Goal: Information Seeking & Learning: Find specific page/section

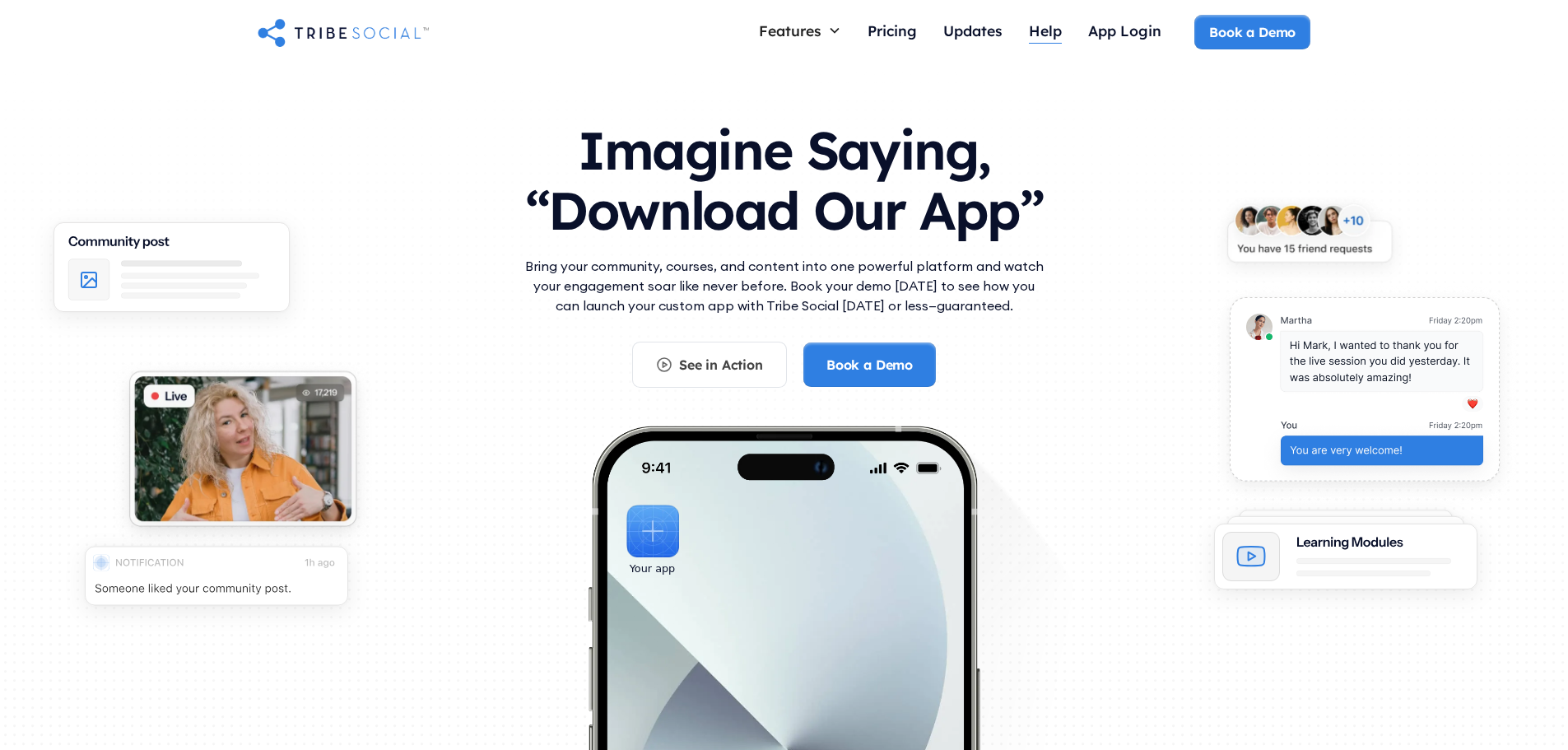
click at [1035, 32] on div "Help" at bounding box center [1045, 31] width 33 height 18
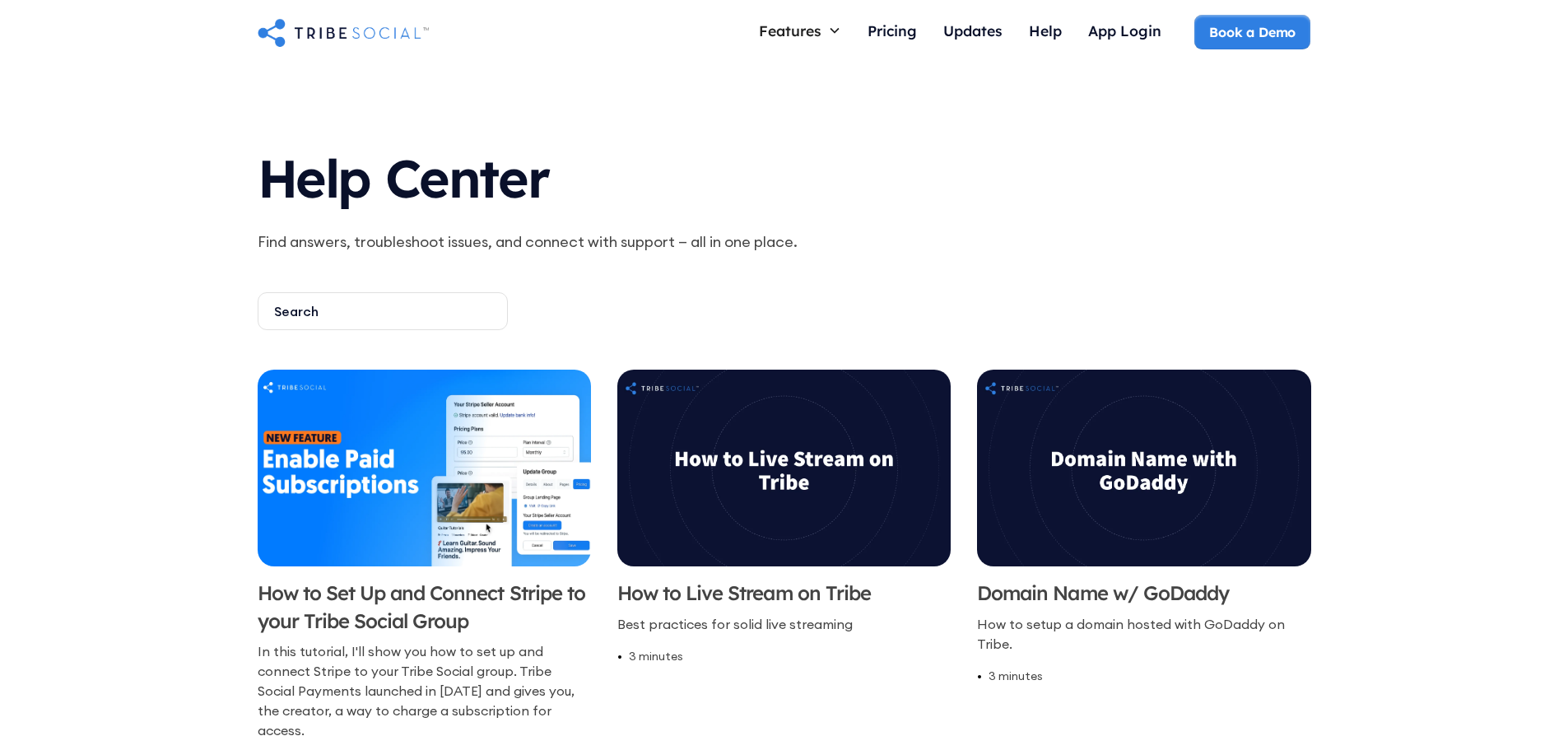
click at [305, 24] on img "home" at bounding box center [343, 32] width 171 height 33
